Goal: Task Accomplishment & Management: Use online tool/utility

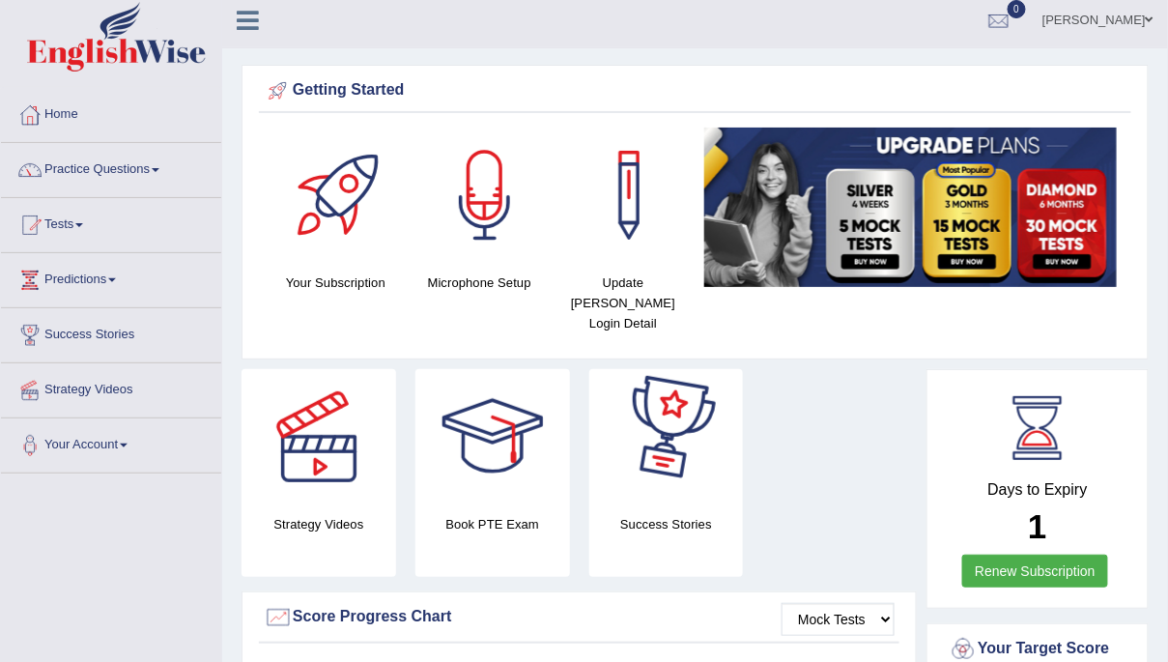
scroll to position [7, 0]
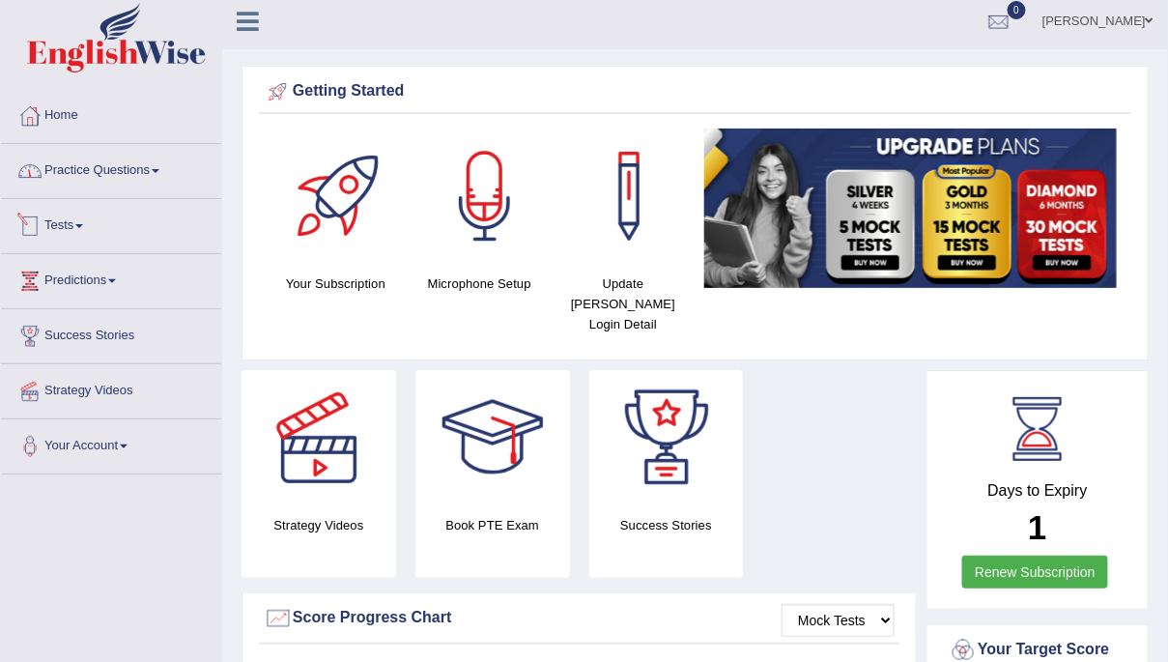
click at [80, 217] on link "Tests" at bounding box center [111, 223] width 220 height 48
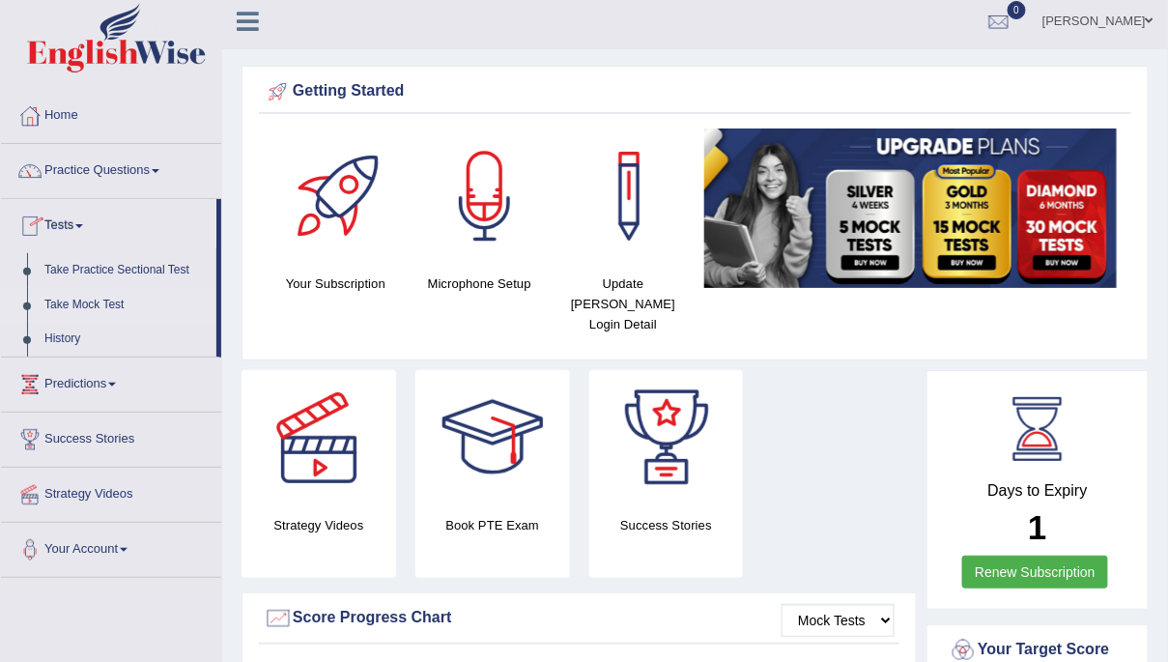
click at [96, 305] on link "Take Mock Test" at bounding box center [126, 305] width 181 height 35
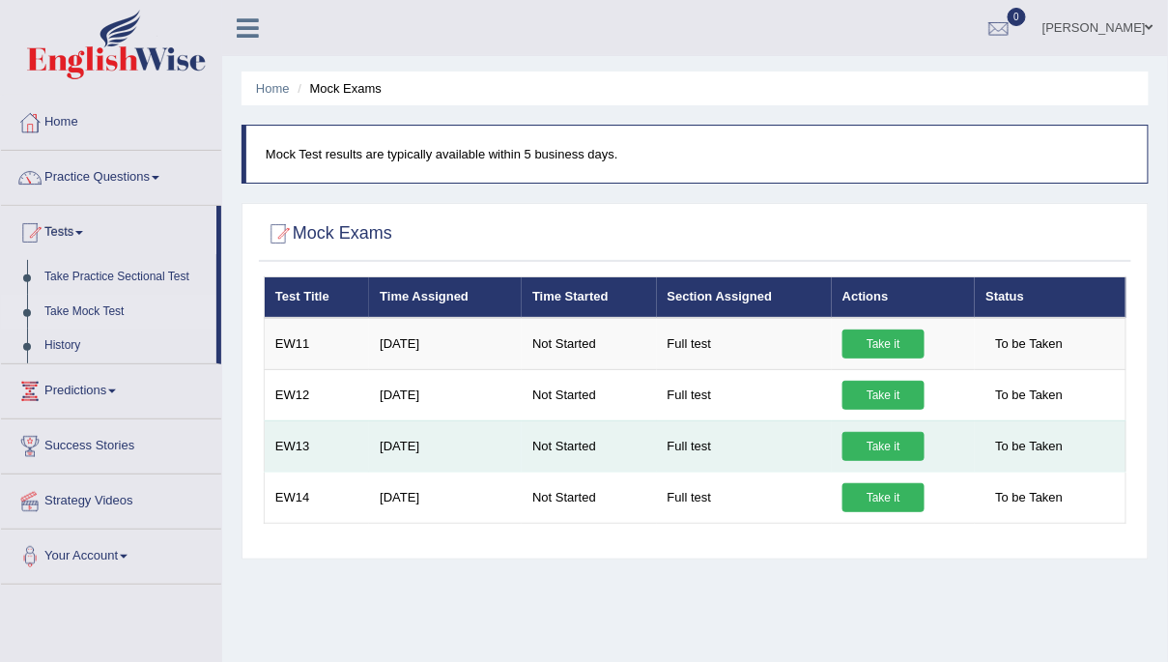
click at [887, 442] on link "Take it" at bounding box center [883, 446] width 82 height 29
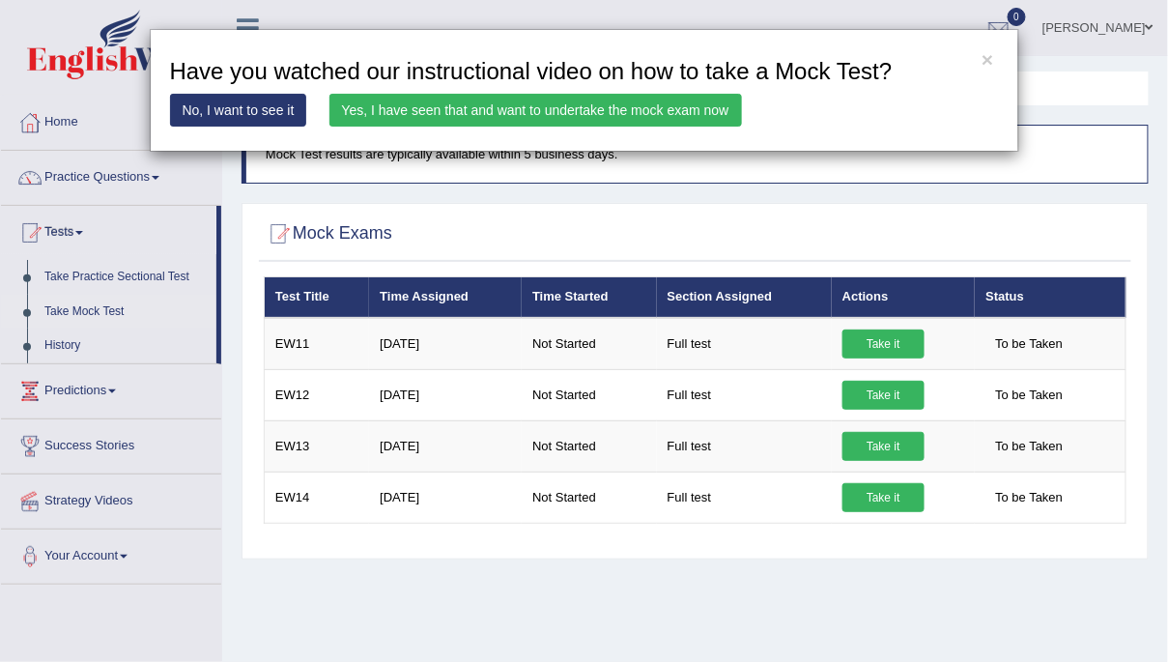
click at [720, 116] on link "Yes, I have seen that and want to undertake the mock exam now" at bounding box center [535, 110] width 412 height 33
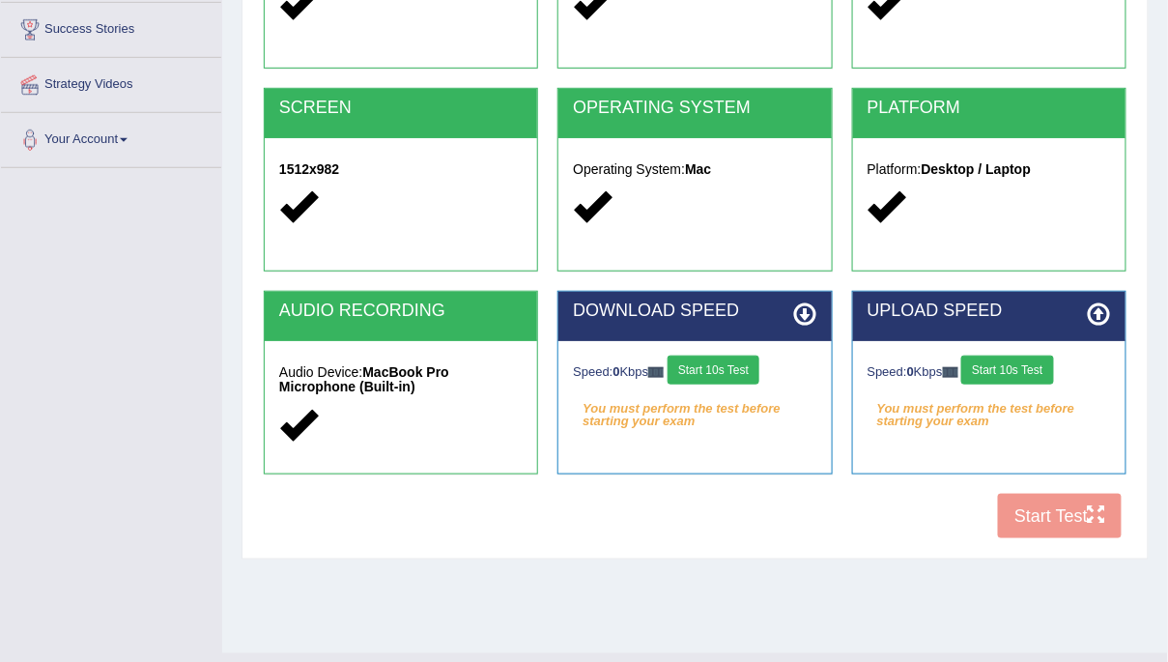
scroll to position [352, 0]
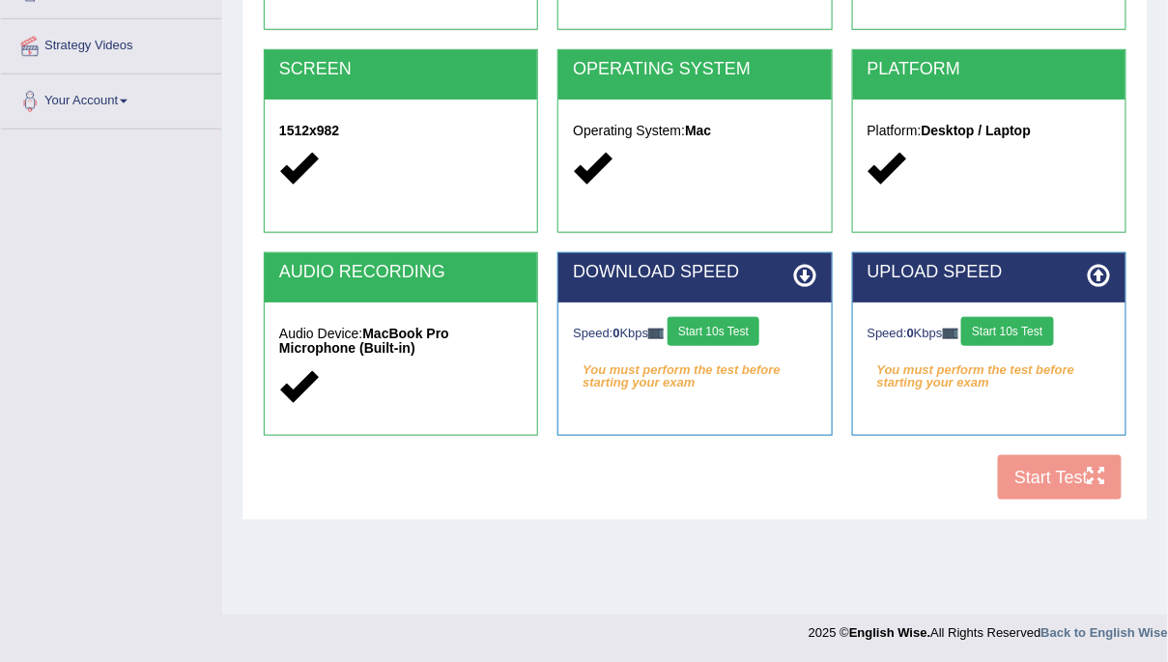
click at [699, 325] on button "Start 10s Test" at bounding box center [713, 331] width 92 height 29
click at [1034, 328] on button "Start 10s Test" at bounding box center [1007, 331] width 92 height 29
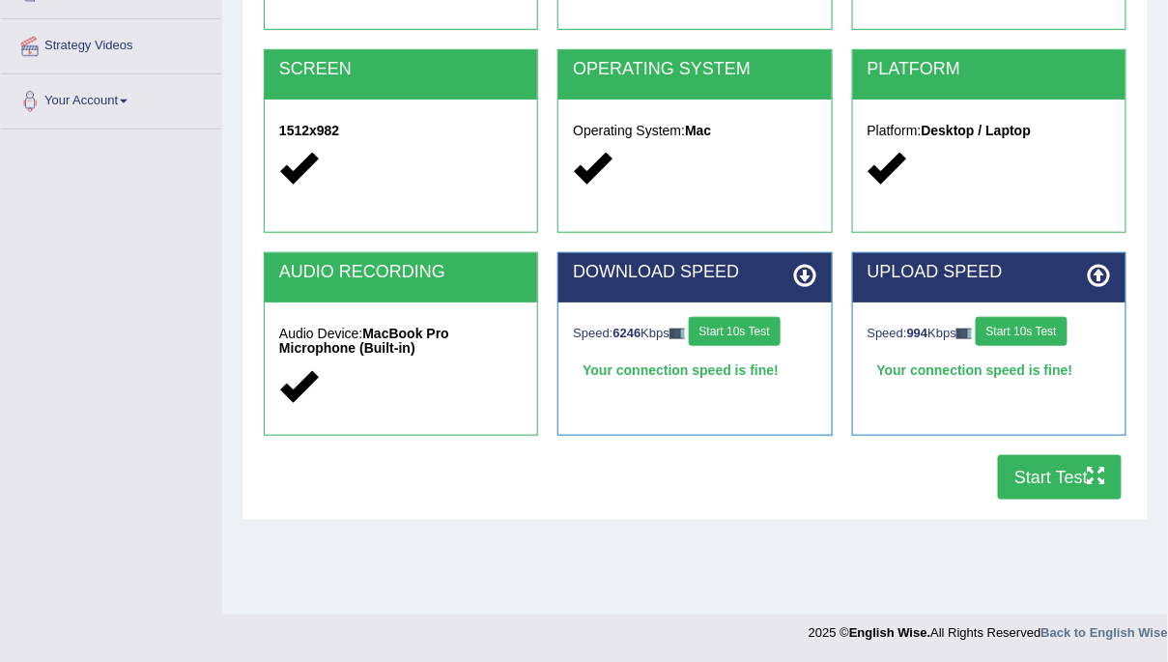
click at [1038, 486] on button "Start Test" at bounding box center [1060, 477] width 124 height 44
